Goal: Book appointment/travel/reservation

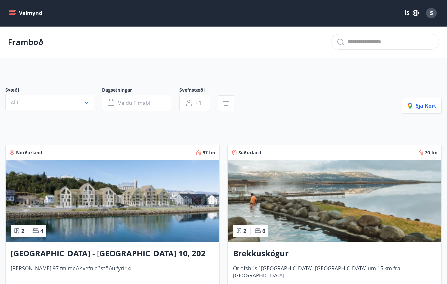
scroll to position [238, 0]
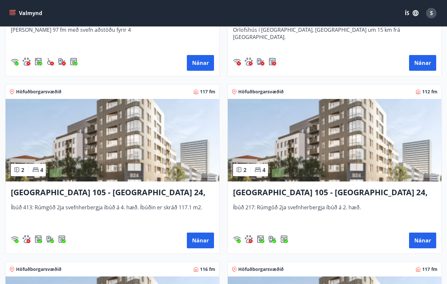
click at [175, 164] on img at bounding box center [113, 140] width 214 height 82
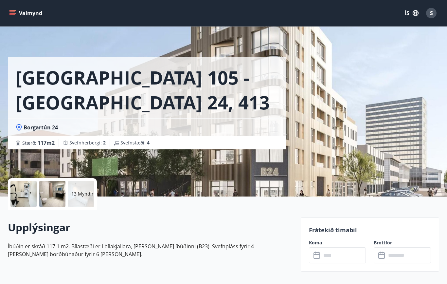
click at [25, 196] on div at bounding box center [23, 194] width 26 height 26
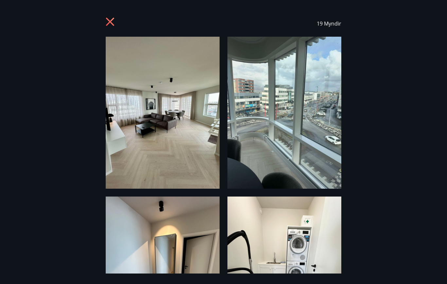
click at [301, 183] on img at bounding box center [285, 113] width 114 height 152
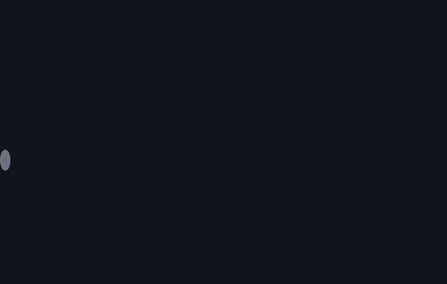
scroll to position [174, 0]
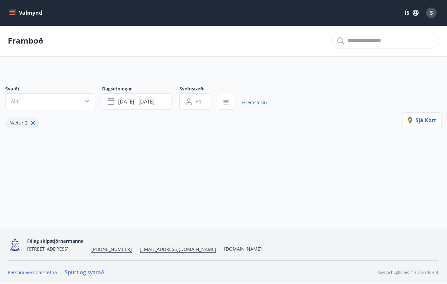
scroll to position [33, 0]
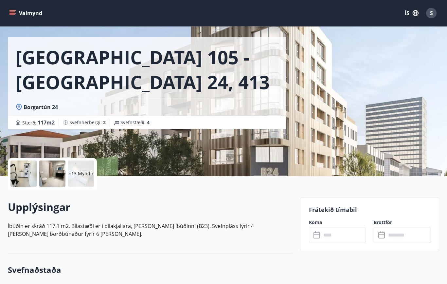
scroll to position [21, 0]
click at [27, 183] on div at bounding box center [23, 173] width 26 height 26
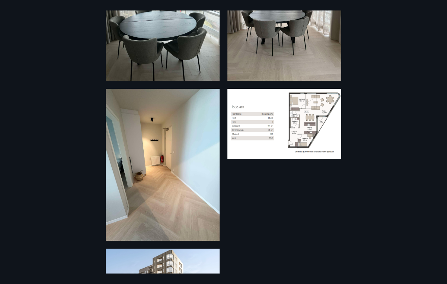
scroll to position [1228, 0]
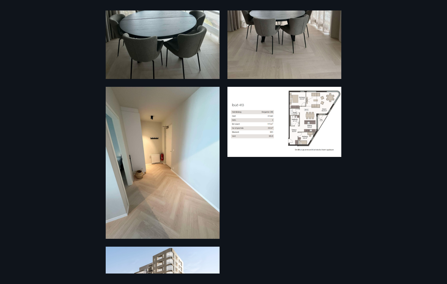
click at [261, 139] on img at bounding box center [285, 122] width 114 height 70
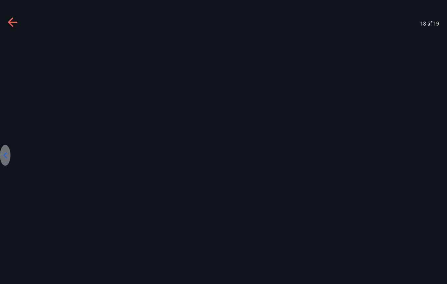
click at [13, 23] on icon at bounding box center [13, 22] width 10 height 10
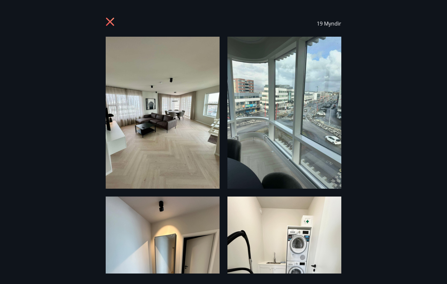
scroll to position [0, 0]
click at [109, 21] on icon at bounding box center [110, 22] width 8 height 8
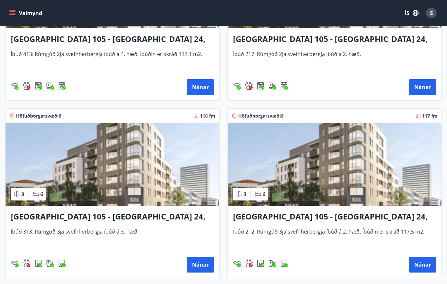
scroll to position [392, 0]
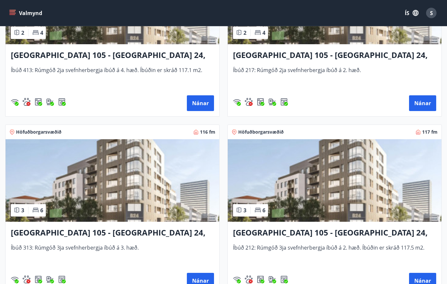
click at [370, 190] on img at bounding box center [335, 180] width 214 height 82
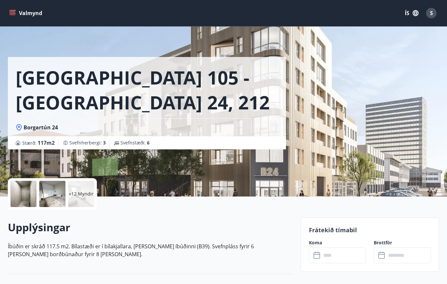
click at [20, 193] on div at bounding box center [23, 194] width 26 height 26
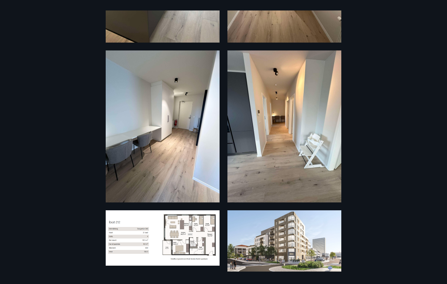
scroll to position [1104, 0]
click at [127, 257] on img at bounding box center [163, 237] width 114 height 55
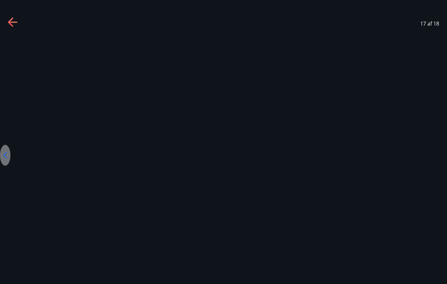
click at [10, 52] on div at bounding box center [223, 155] width 447 height 237
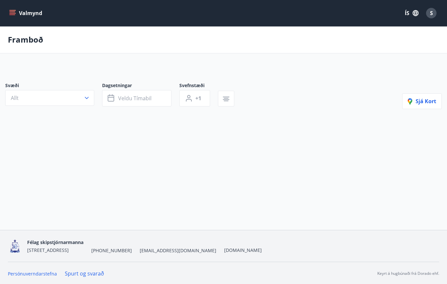
scroll to position [32, 0]
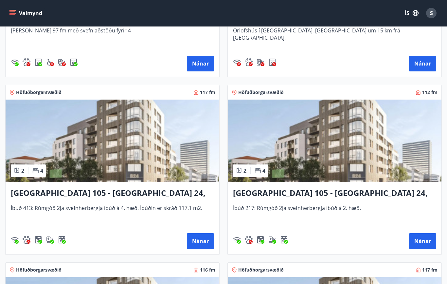
click at [85, 154] on img at bounding box center [113, 141] width 214 height 82
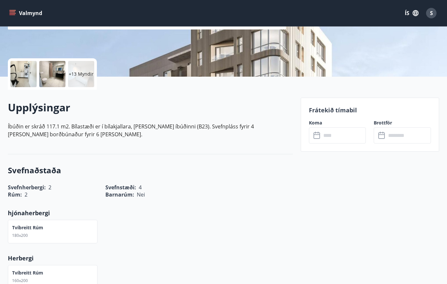
scroll to position [111, 0]
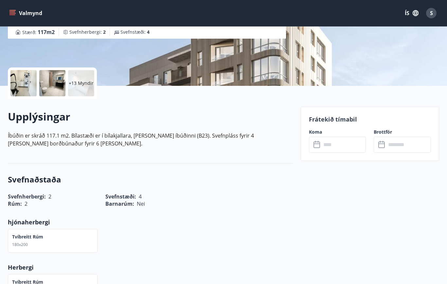
click at [24, 85] on div at bounding box center [23, 83] width 26 height 26
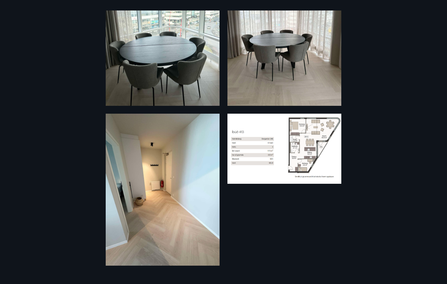
scroll to position [1218, 0]
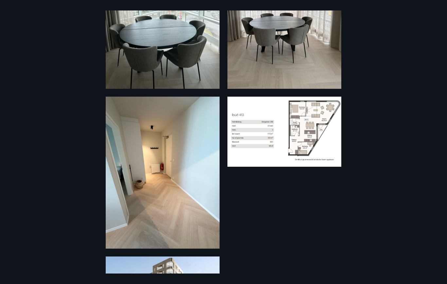
click at [330, 145] on img at bounding box center [285, 132] width 114 height 70
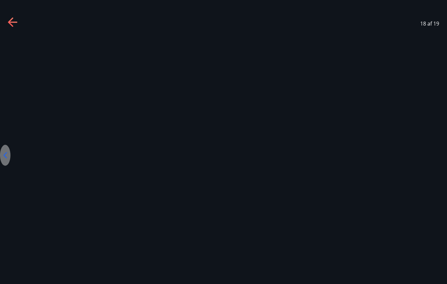
scroll to position [32, 0]
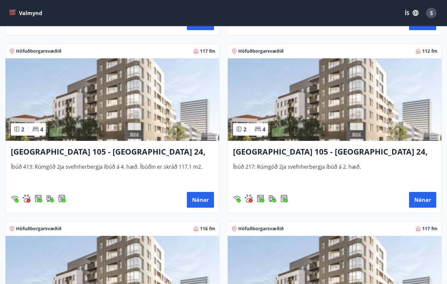
click at [389, 119] on img at bounding box center [335, 100] width 214 height 82
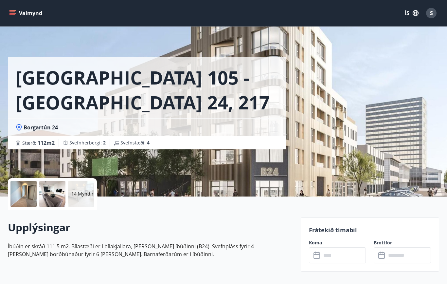
click at [21, 191] on div at bounding box center [23, 194] width 26 height 26
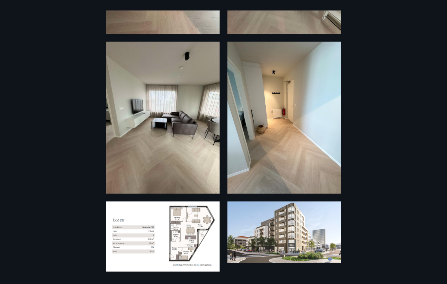
scroll to position [1273, 0]
click at [132, 264] on img at bounding box center [163, 236] width 114 height 70
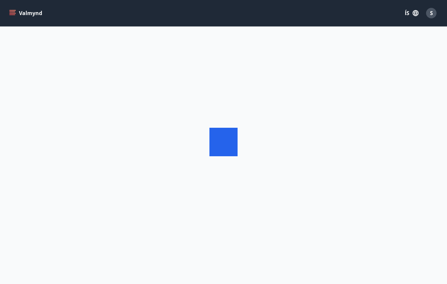
scroll to position [32, 0]
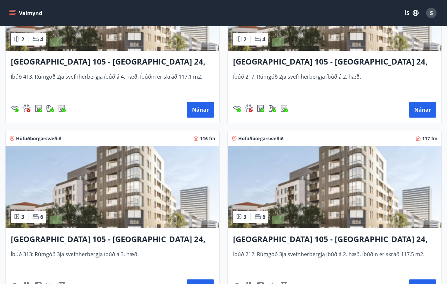
click at [76, 192] on img at bounding box center [113, 187] width 214 height 82
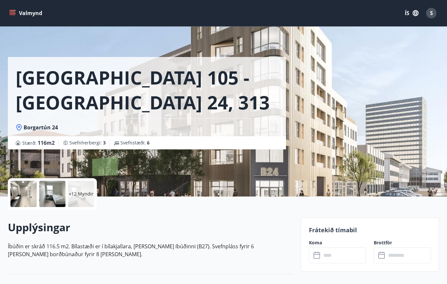
click at [22, 191] on div at bounding box center [23, 194] width 26 height 26
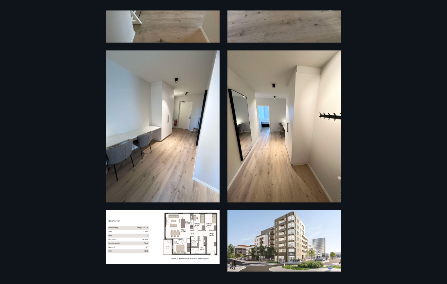
scroll to position [1104, 0]
click at [142, 233] on img at bounding box center [163, 237] width 114 height 54
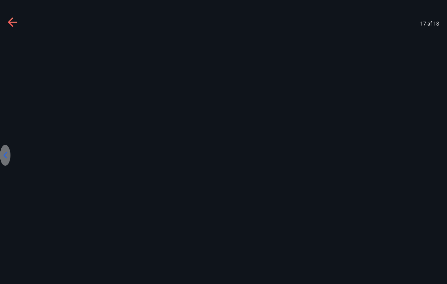
click at [12, 21] on icon at bounding box center [13, 22] width 10 height 10
